Goal: Task Accomplishment & Management: Complete application form

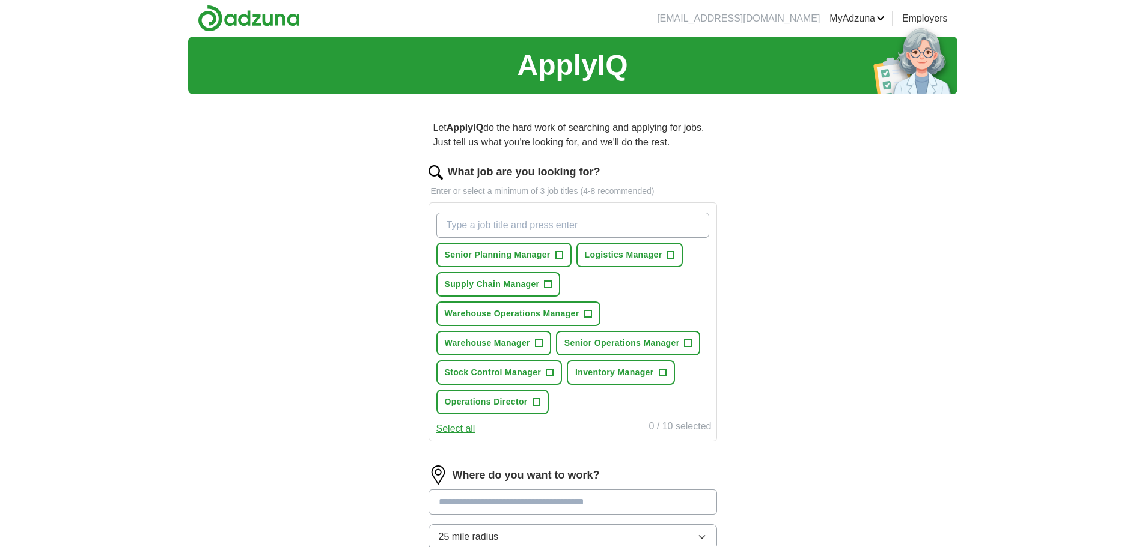
click at [461, 428] on button "Select all" at bounding box center [455, 429] width 39 height 14
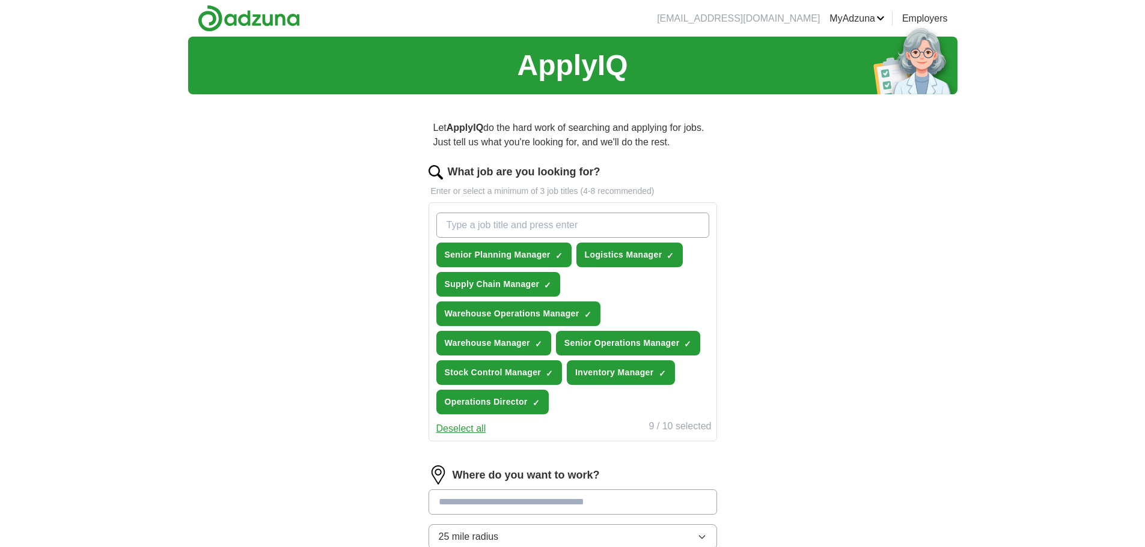
click at [496, 230] on input "What job are you looking for?" at bounding box center [572, 225] width 273 height 25
click at [637, 403] on div "warehouse operations director Senior Planning Manager ✓ × Logistics Manager ✓ ×…" at bounding box center [573, 314] width 278 height 212
drag, startPoint x: 612, startPoint y: 226, endPoint x: 395, endPoint y: 219, distance: 217.1
click at [395, 218] on div "Let ApplyIQ do the hard work of searching and applying for jobs. Just tell us w…" at bounding box center [572, 403] width 385 height 598
type input "Warehouse Operations Director"
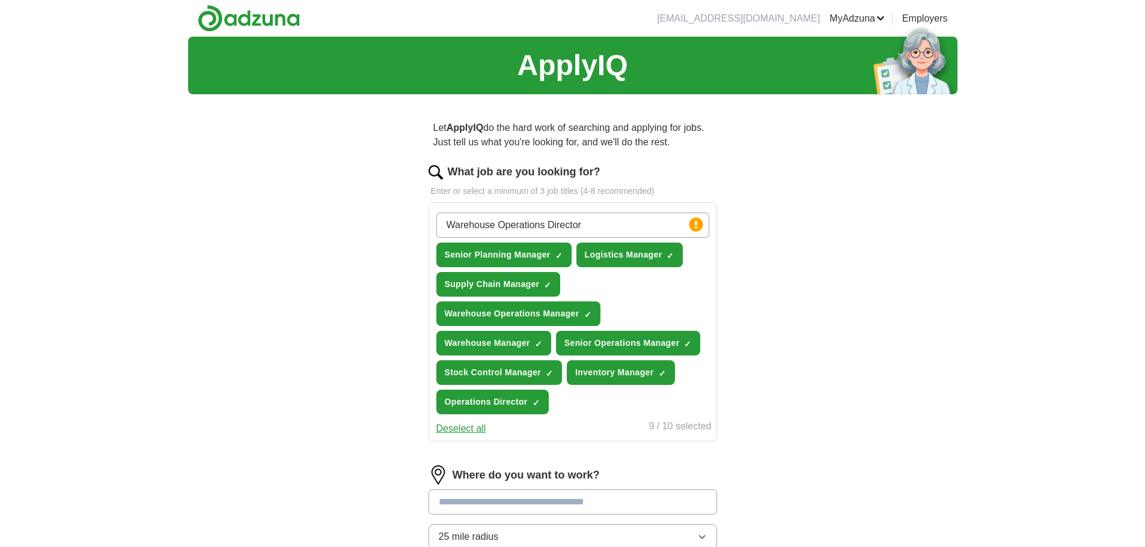
click at [666, 297] on div "Warehouse Operations Director Press return to add title Senior Planning Manager…" at bounding box center [573, 314] width 278 height 212
drag, startPoint x: 636, startPoint y: 223, endPoint x: 633, endPoint y: 212, distance: 11.1
click at [635, 219] on input "Warehouse Operations Director" at bounding box center [572, 225] width 273 height 25
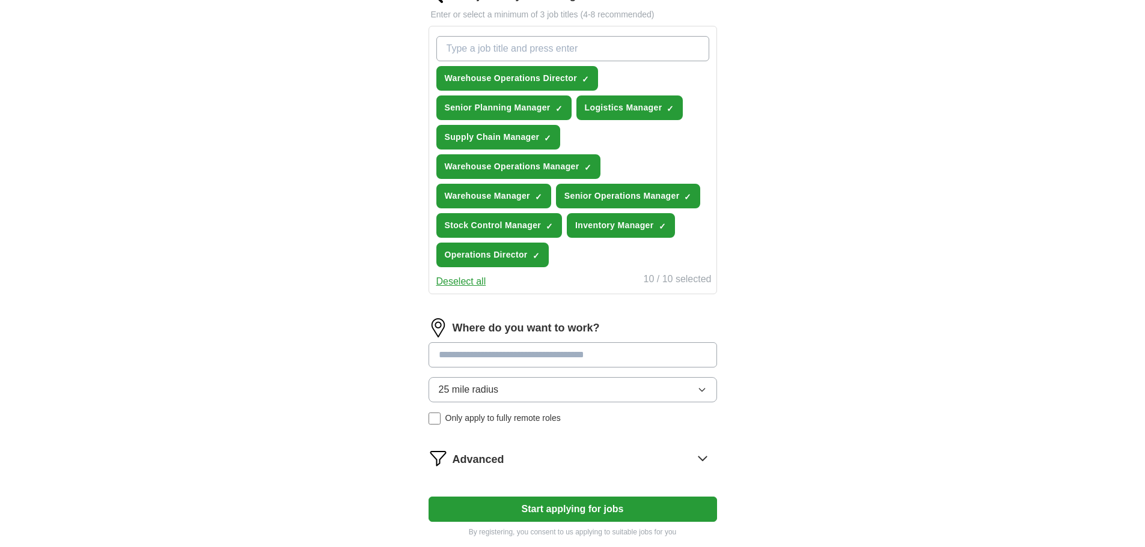
scroll to position [180, 0]
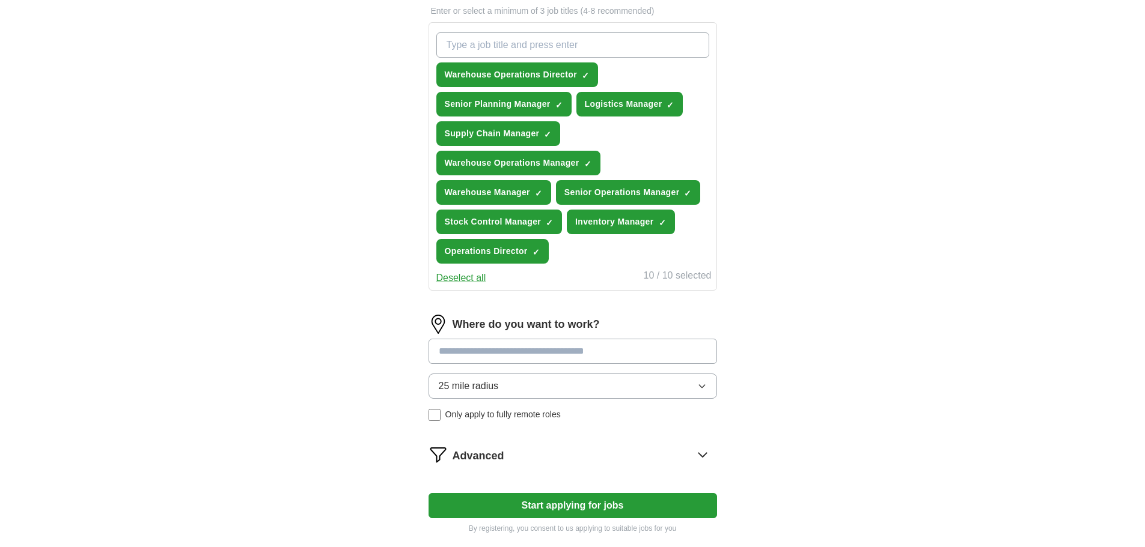
click at [552, 353] on input at bounding box center [572, 351] width 288 height 25
type input "*"
type input "**********"
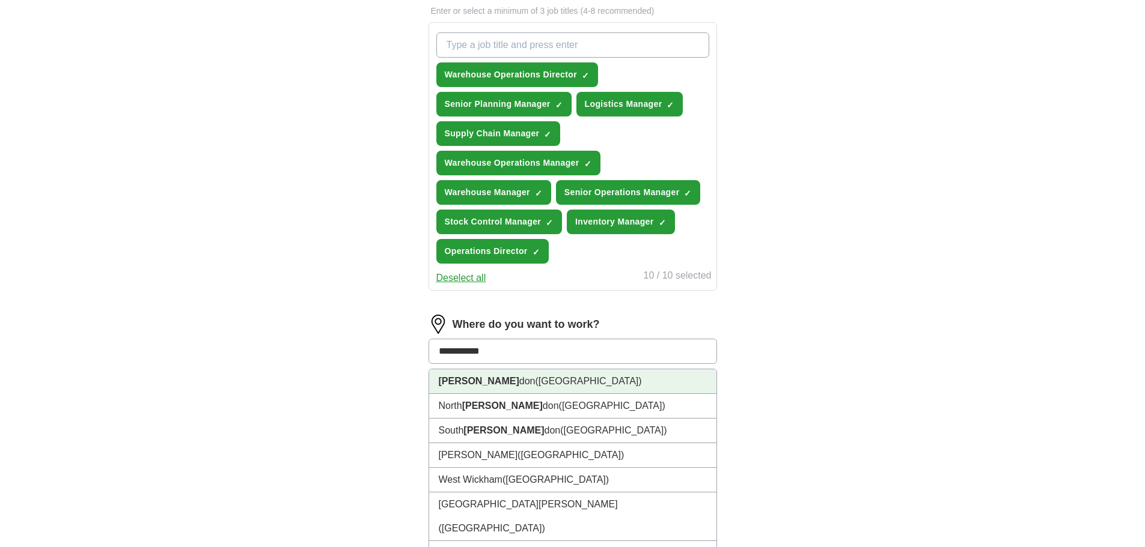
click at [504, 374] on li "[PERSON_NAME] don ([GEOGRAPHIC_DATA])" at bounding box center [572, 382] width 287 height 25
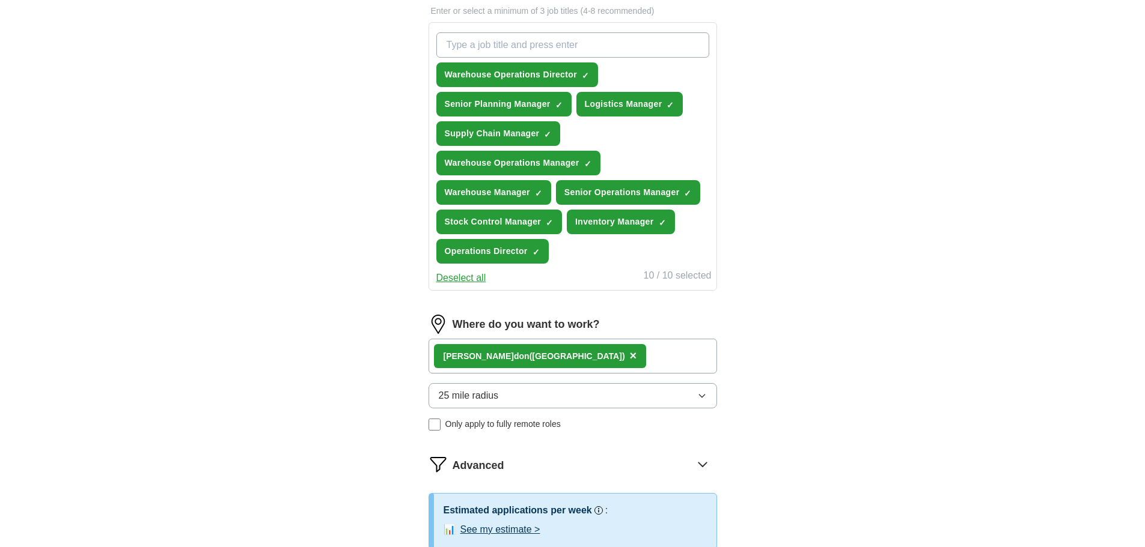
click at [709, 394] on button "25 mile radius" at bounding box center [572, 395] width 288 height 25
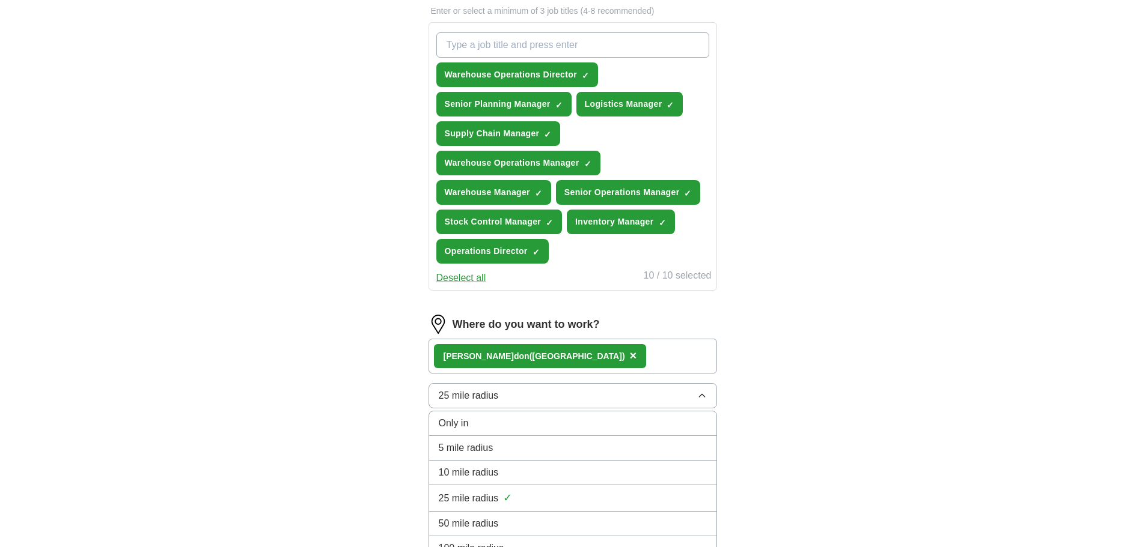
click at [520, 470] on div "10 mile radius" at bounding box center [573, 473] width 268 height 14
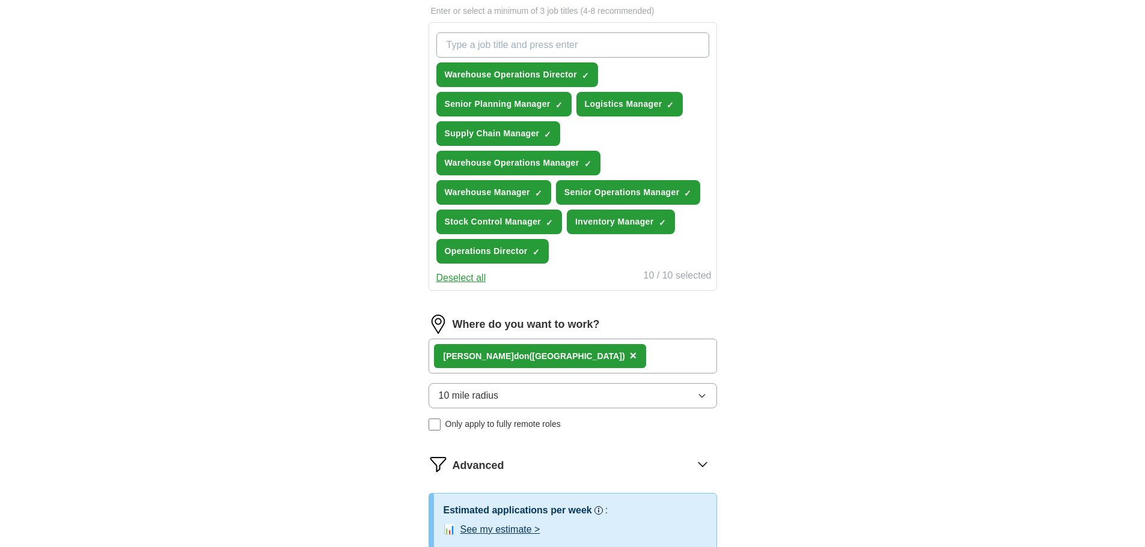
click at [372, 389] on div "ApplyIQ Let ApplyIQ do the hard work of searching and applying for jobs. Just t…" at bounding box center [572, 241] width 769 height 770
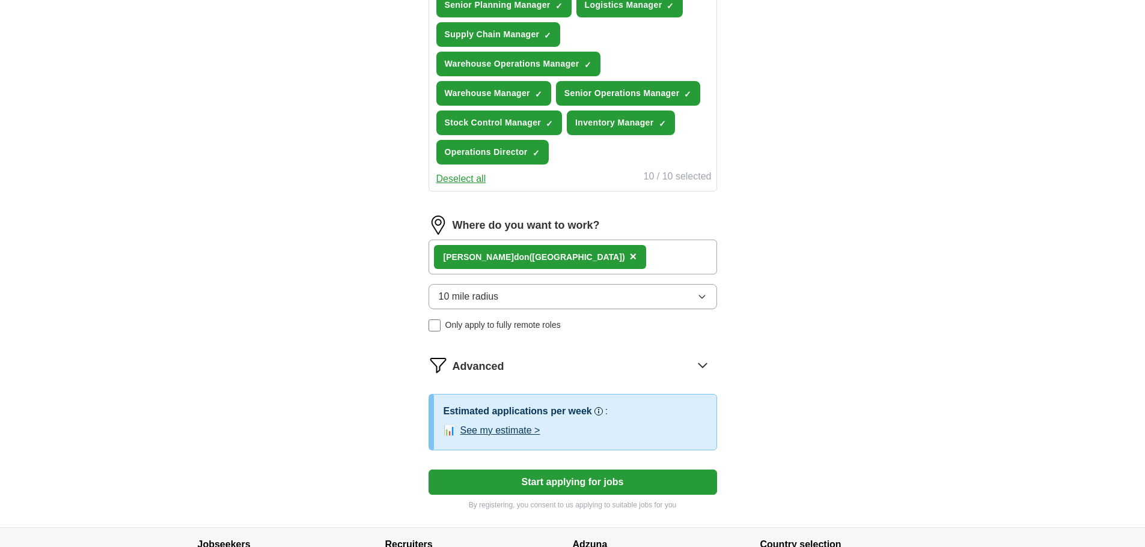
scroll to position [300, 0]
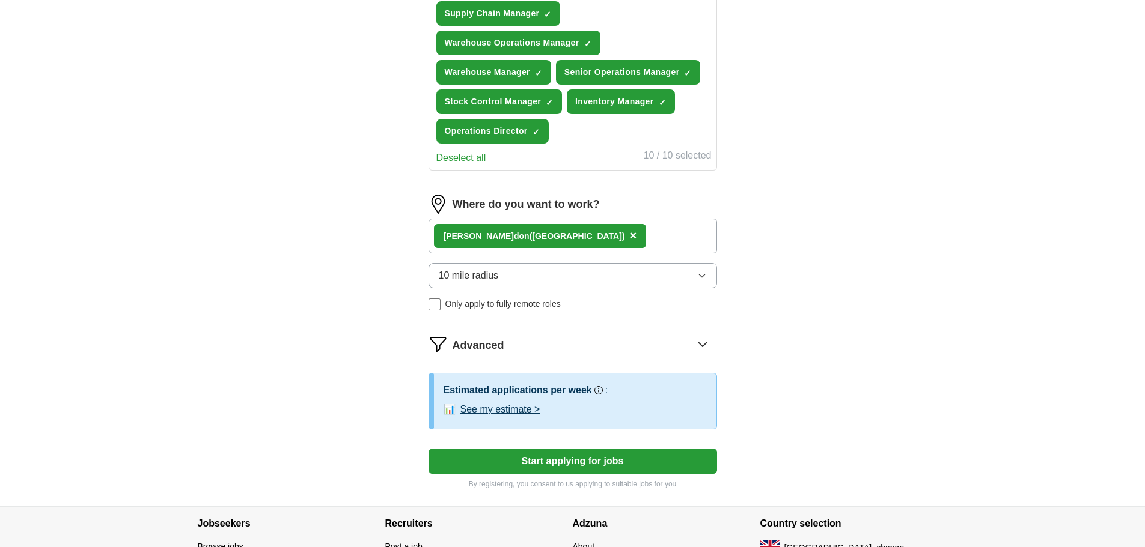
click at [698, 347] on icon at bounding box center [702, 344] width 19 height 19
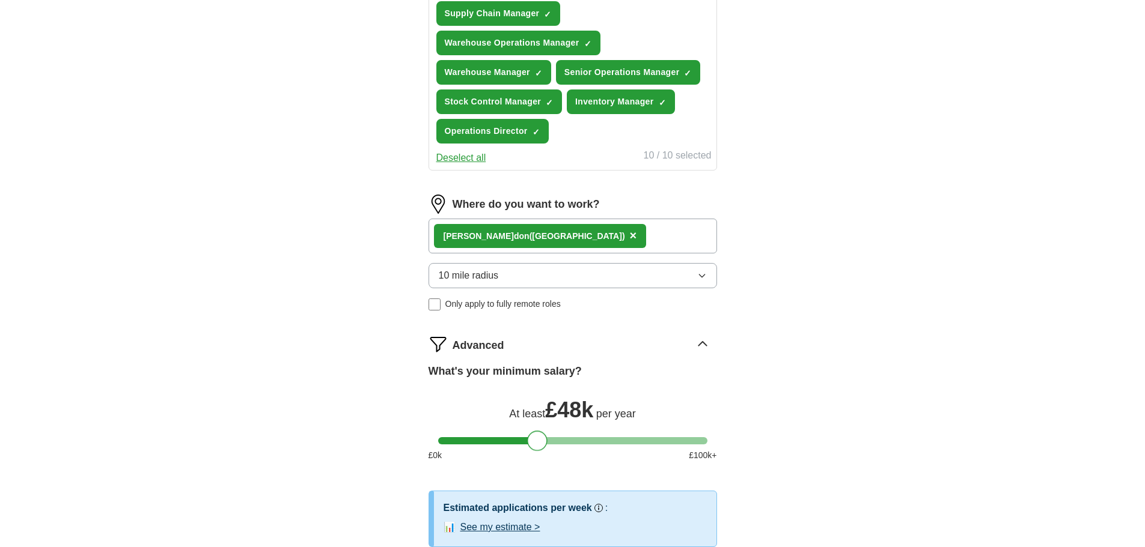
drag, startPoint x: 445, startPoint y: 445, endPoint x: 535, endPoint y: 460, distance: 91.5
click at [535, 460] on div "What's your minimum salary? At least £ 48k per year £ 0 k £ 100 k+" at bounding box center [572, 418] width 288 height 108
click at [748, 385] on div "Let ApplyIQ do the hard work of searching and applying for jobs. Just tell us w…" at bounding box center [572, 213] width 385 height 821
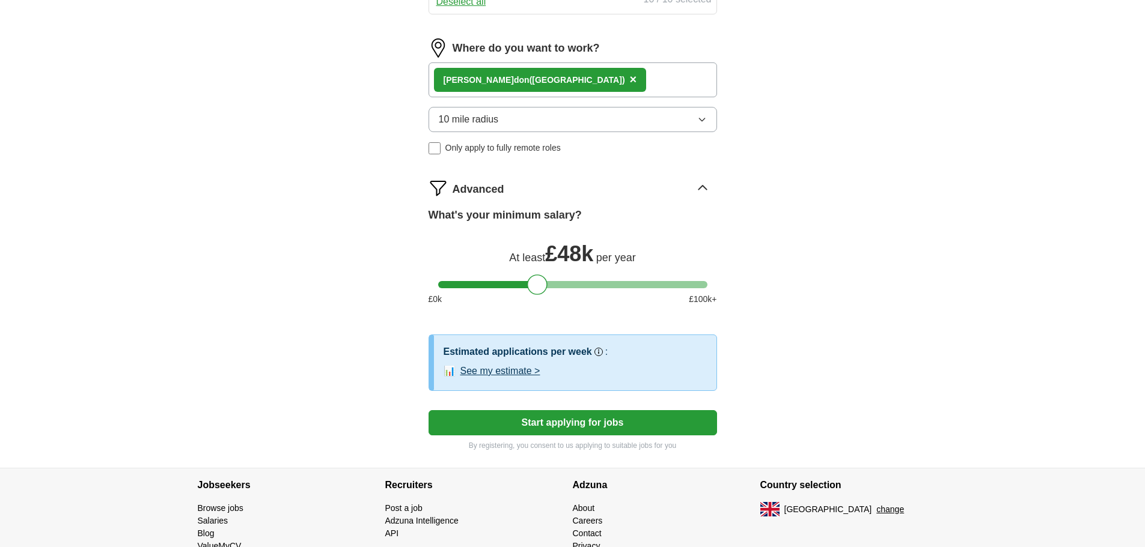
scroll to position [481, 0]
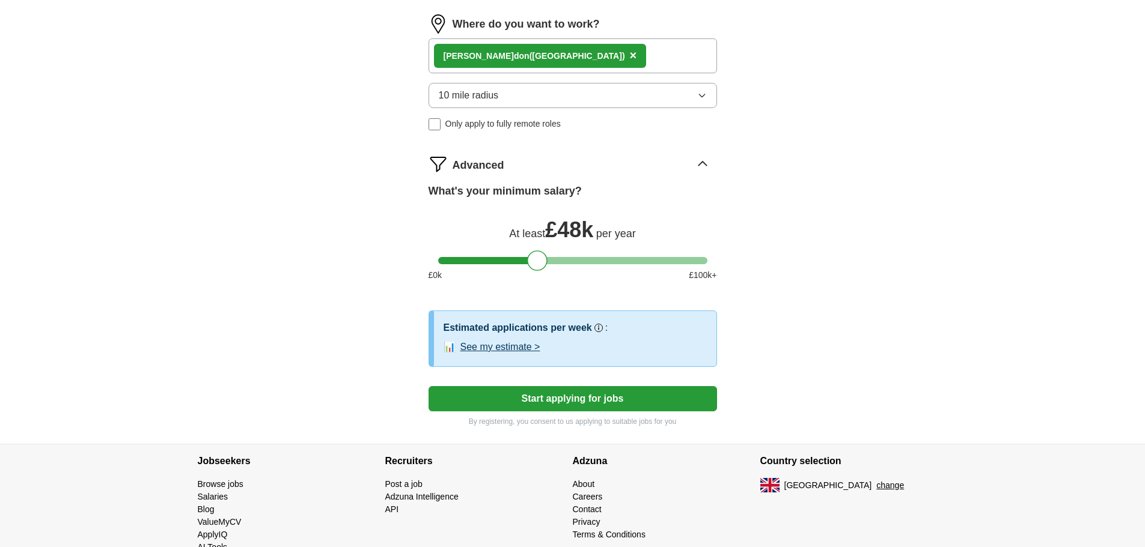
click at [525, 347] on button "See my estimate >" at bounding box center [500, 347] width 80 height 14
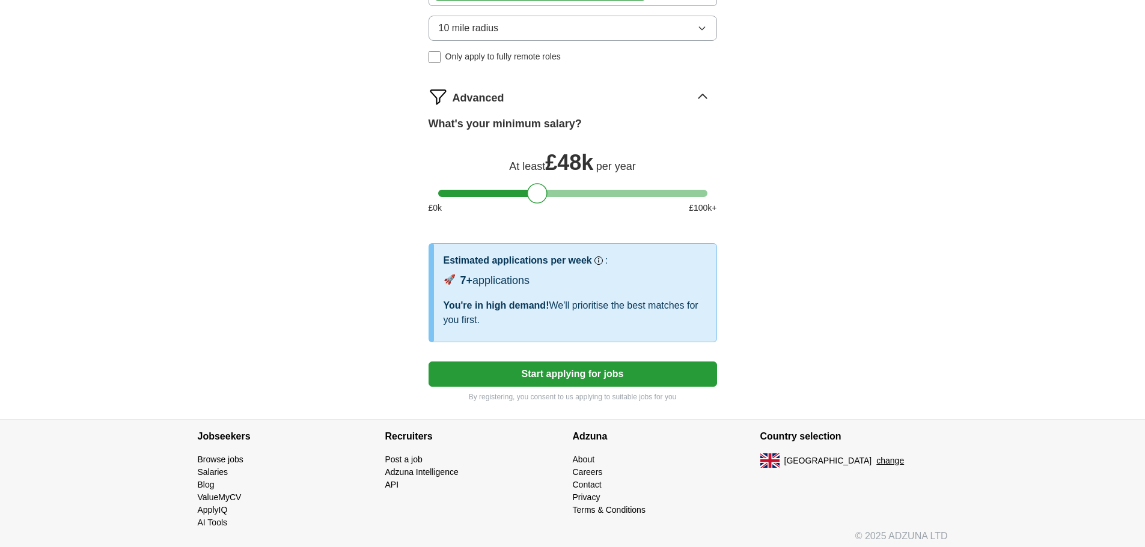
scroll to position [554, 0]
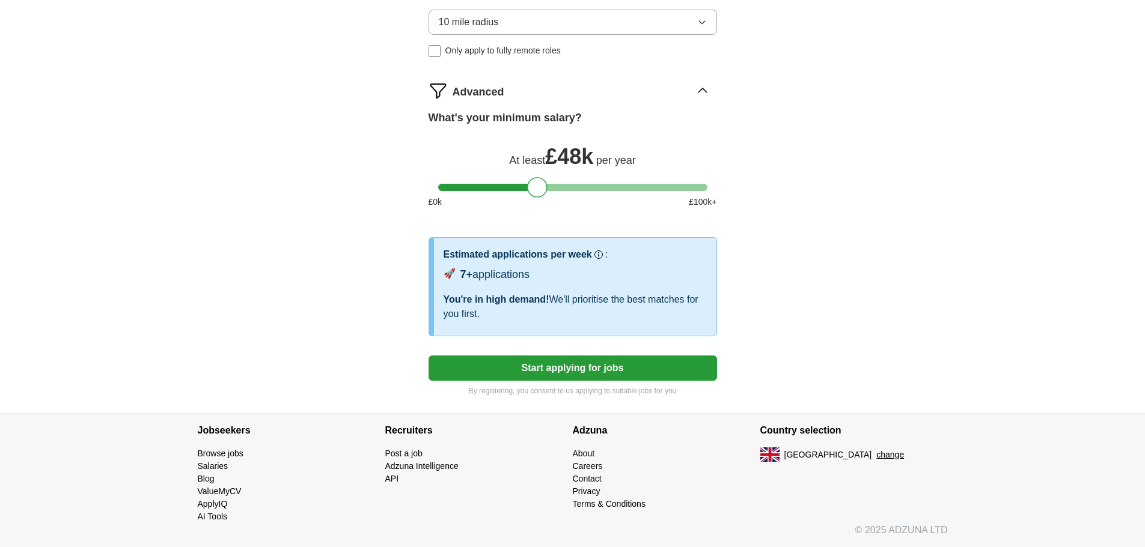
click at [575, 370] on button "Start applying for jobs" at bounding box center [572, 368] width 288 height 25
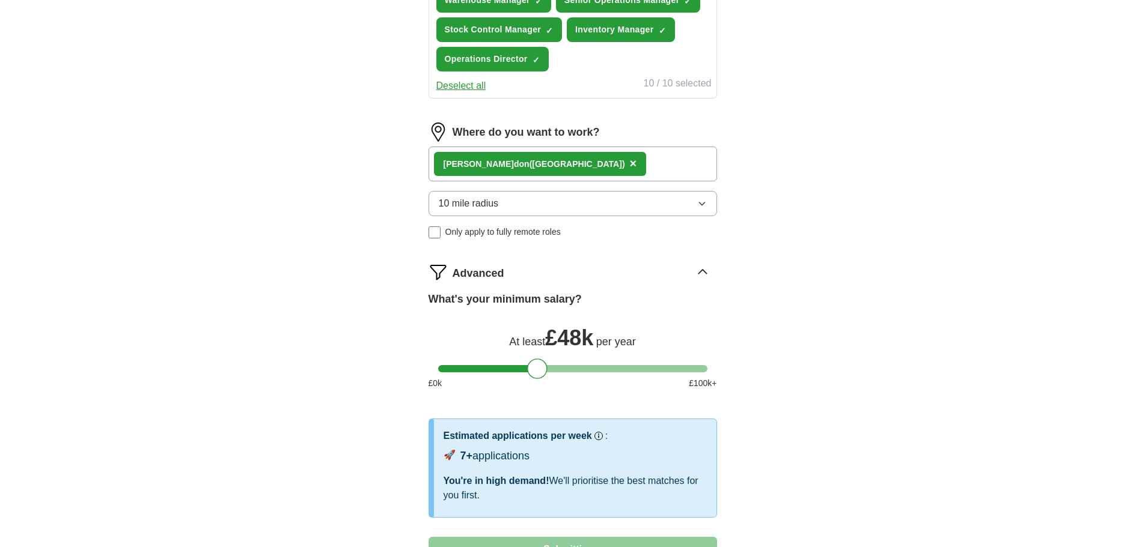
select select "**"
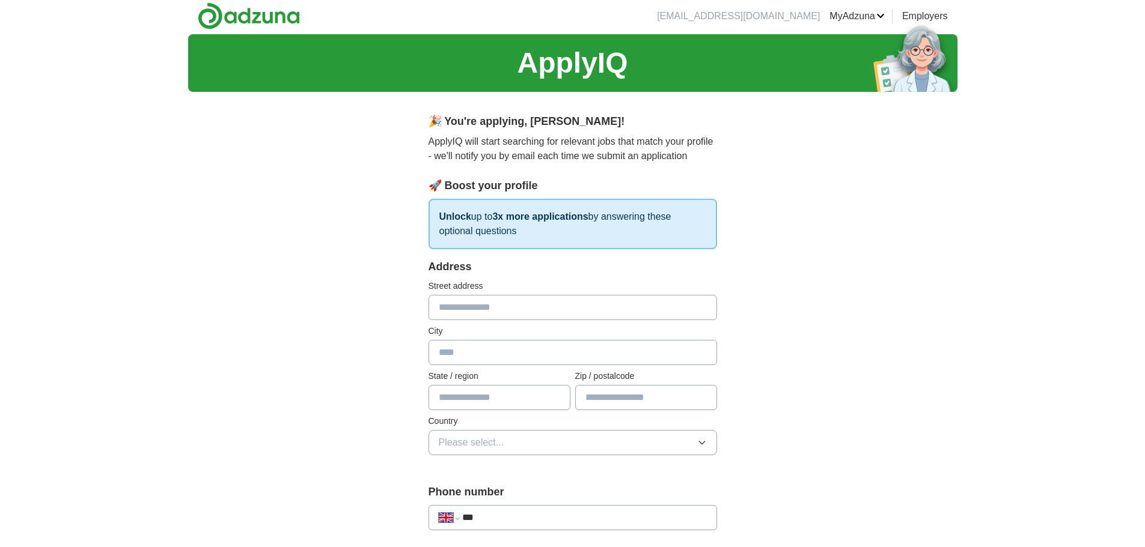
scroll to position [0, 0]
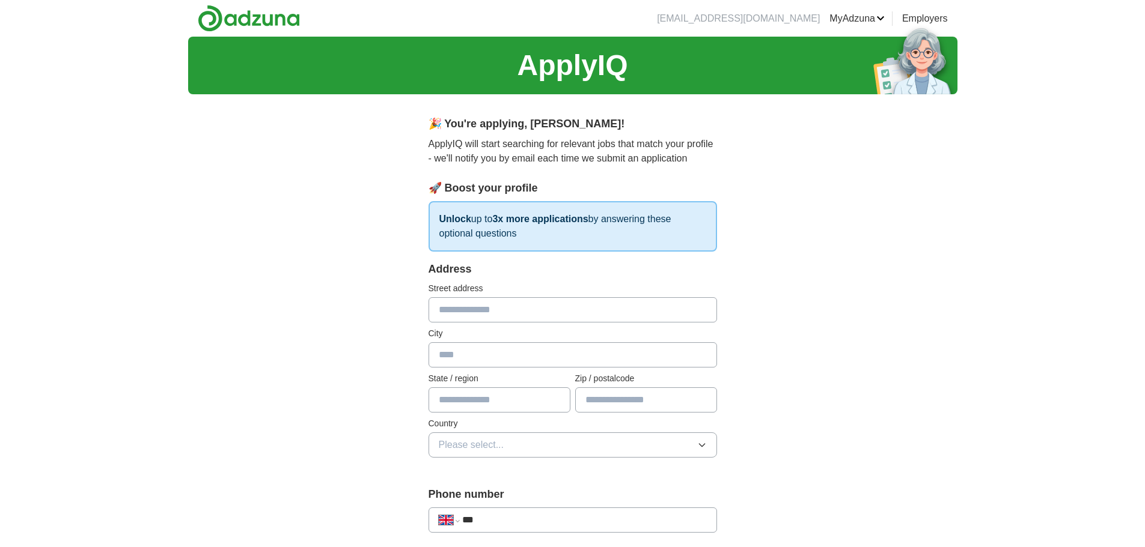
click at [498, 314] on input "text" at bounding box center [572, 309] width 288 height 25
type input "**********"
type input "******"
type input "*******"
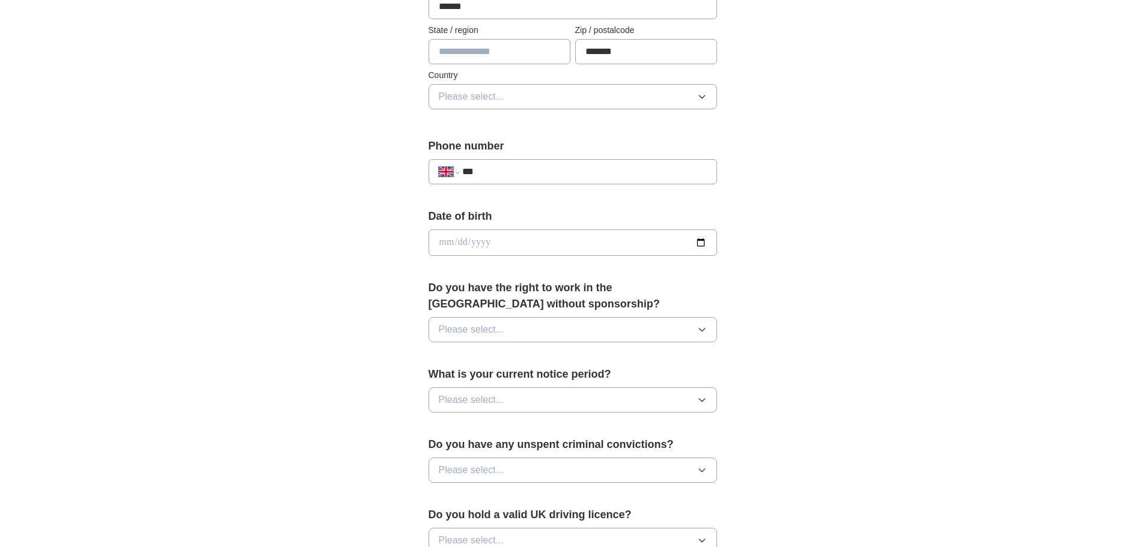
scroll to position [361, 0]
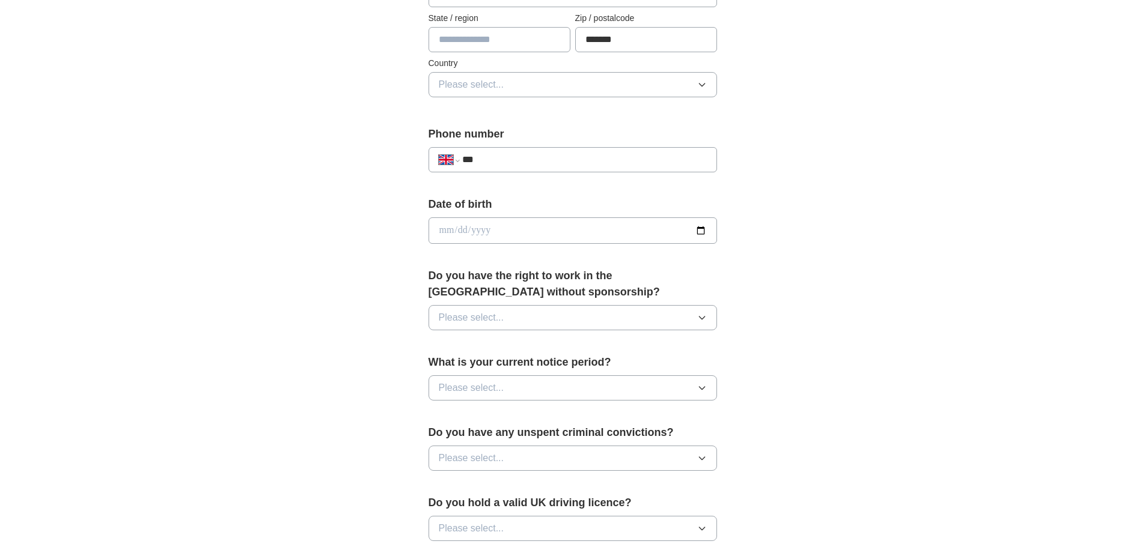
click at [697, 322] on icon "button" at bounding box center [702, 318] width 10 height 10
click at [505, 346] on div "Yes" at bounding box center [573, 345] width 268 height 14
click at [692, 388] on button "Please select..." at bounding box center [572, 388] width 288 height 25
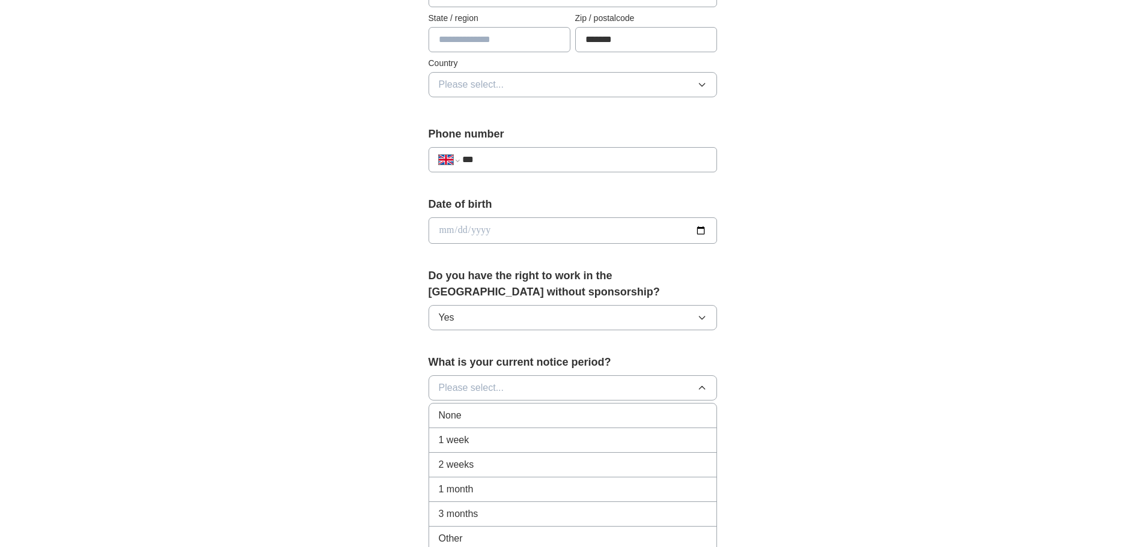
scroll to position [421, 0]
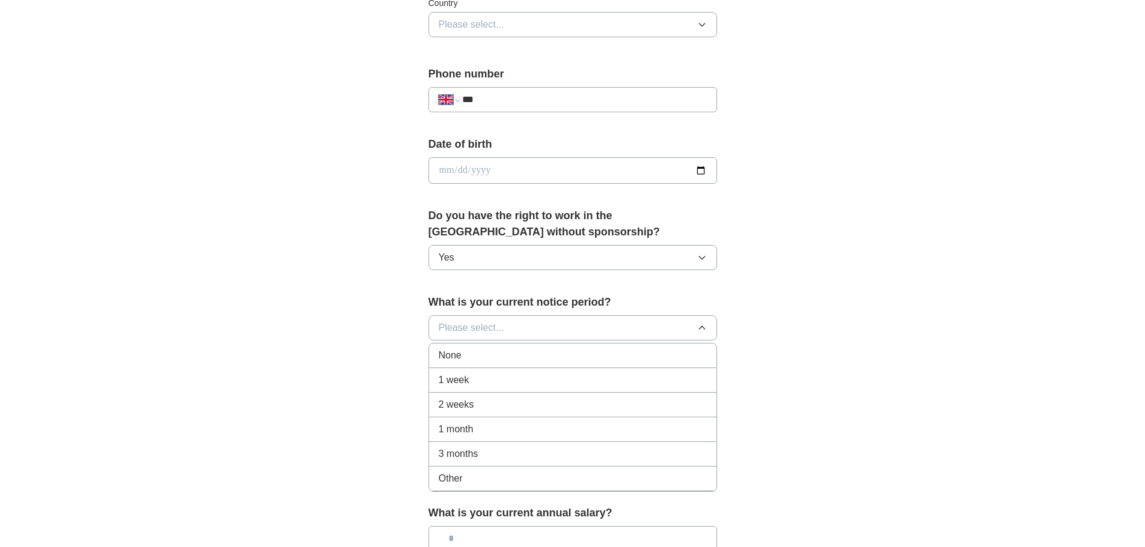
click at [478, 430] on div "1 month" at bounding box center [573, 429] width 268 height 14
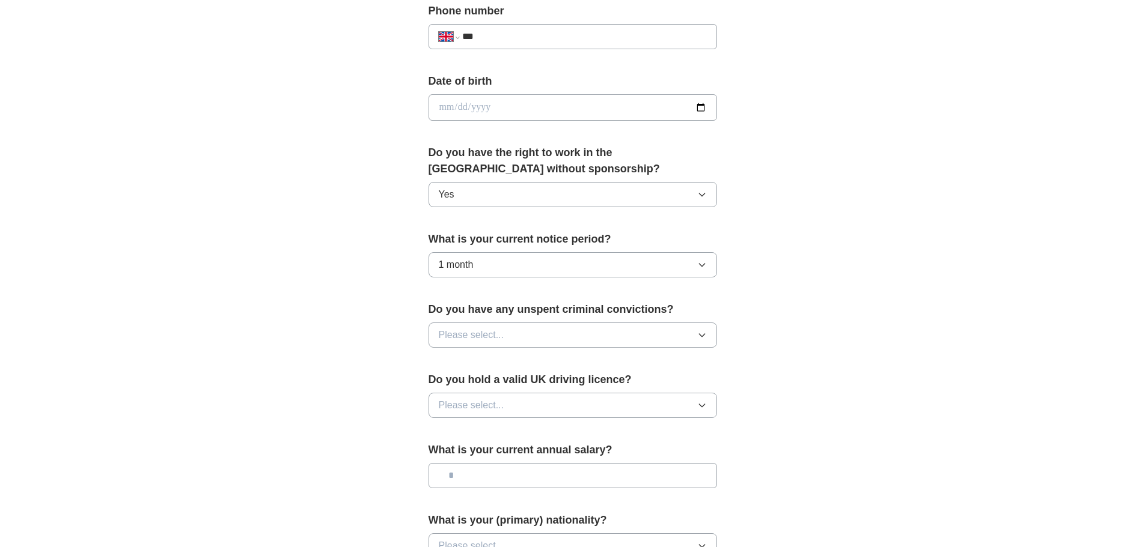
scroll to position [541, 0]
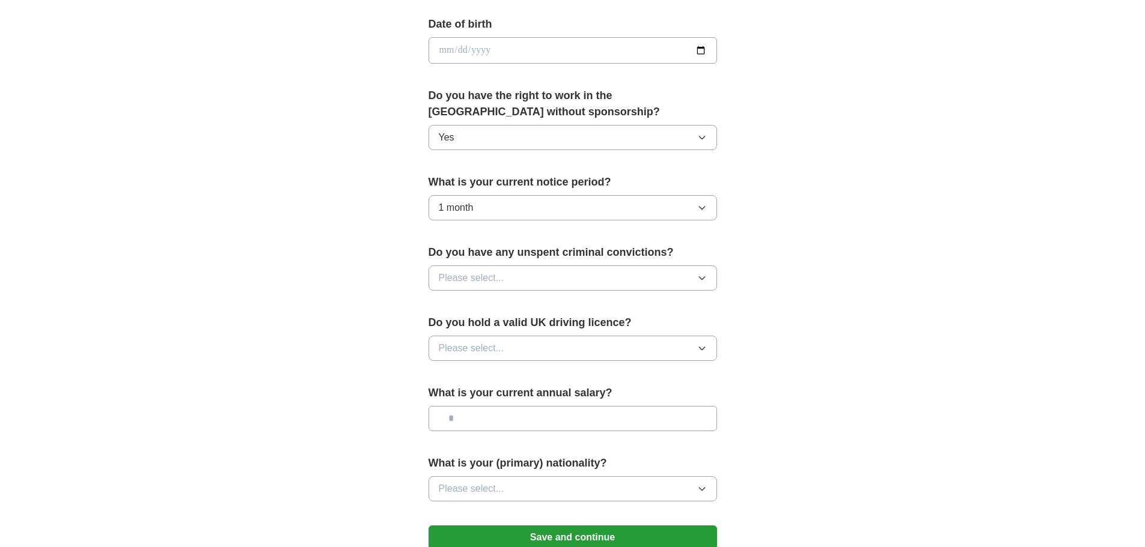
click at [693, 279] on button "Please select..." at bounding box center [572, 278] width 288 height 25
click at [532, 329] on div "No" at bounding box center [573, 330] width 268 height 14
click at [686, 352] on button "Please select..." at bounding box center [572, 348] width 288 height 25
click at [618, 371] on div "Yes" at bounding box center [573, 376] width 268 height 14
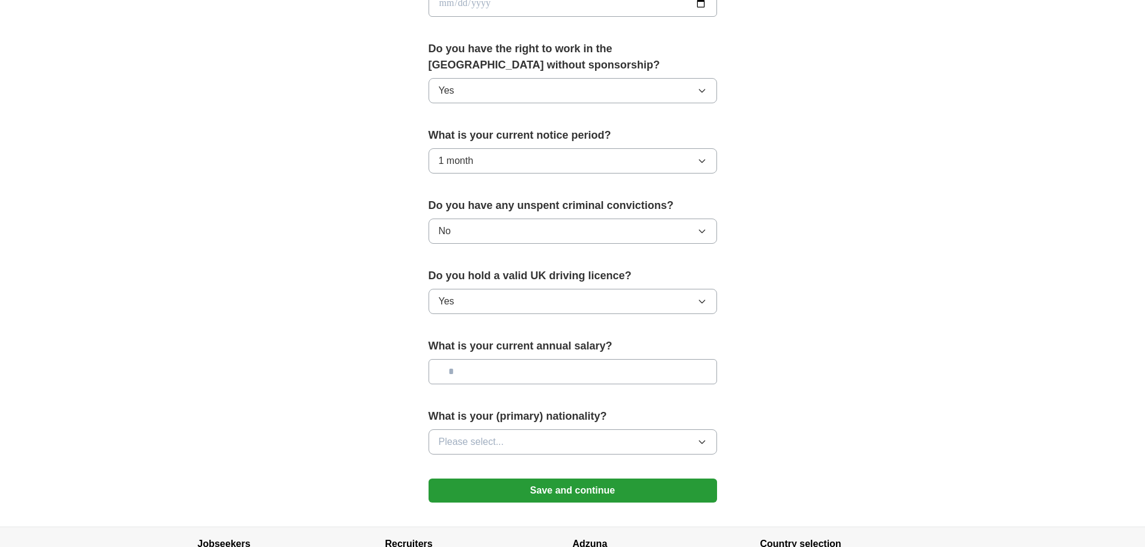
scroll to position [661, 0]
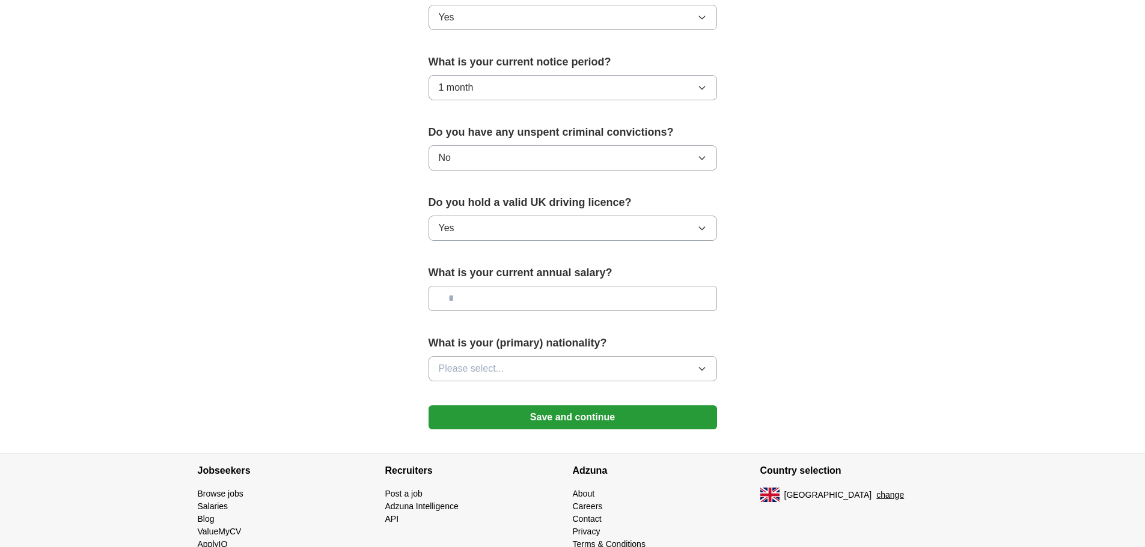
click at [538, 291] on input "text" at bounding box center [572, 298] width 288 height 25
type input "*******"
click at [694, 367] on button "Please select..." at bounding box center [572, 368] width 288 height 25
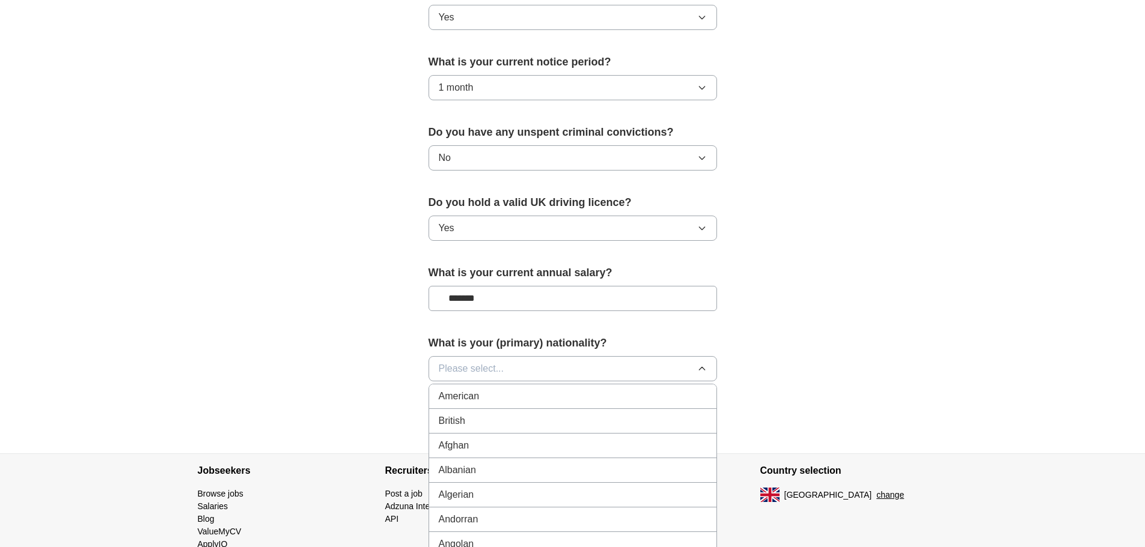
click at [516, 415] on div "British" at bounding box center [573, 421] width 268 height 14
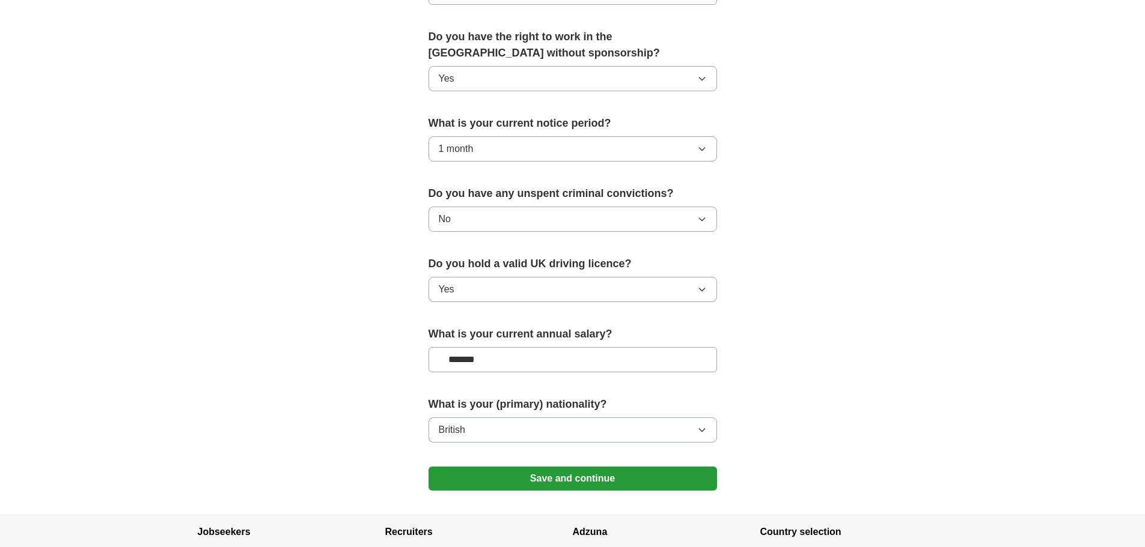
scroll to position [601, 0]
click at [599, 484] on button "Save and continue" at bounding box center [572, 478] width 288 height 24
